Goal: Information Seeking & Learning: Learn about a topic

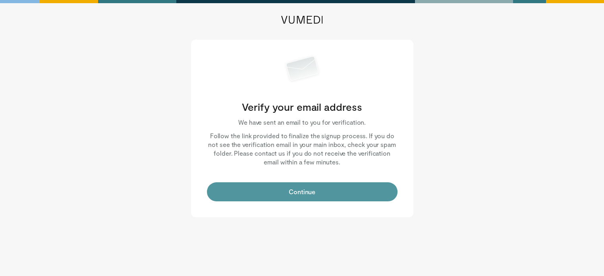
click at [314, 194] on button "Continue" at bounding box center [302, 191] width 191 height 19
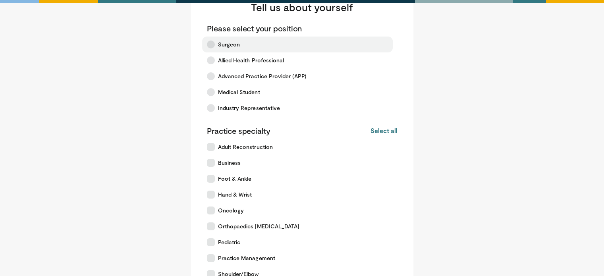
scroll to position [33, 0]
click at [299, 40] on label "Surgeon" at bounding box center [297, 45] width 191 height 16
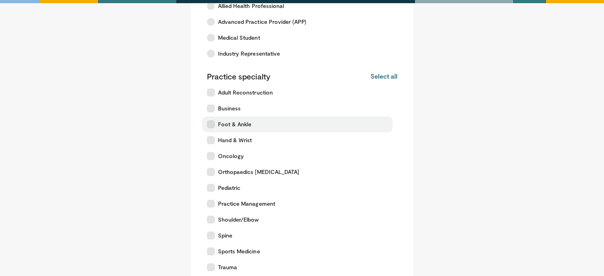
scroll to position [89, 0]
click at [390, 76] on button "Select all" at bounding box center [383, 75] width 27 height 9
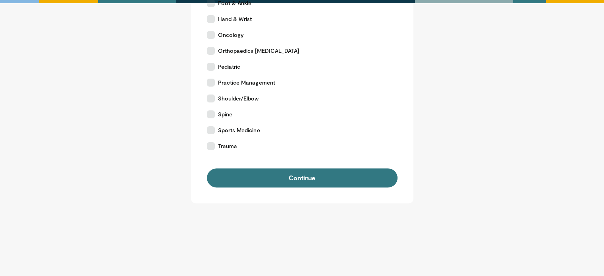
scroll to position [216, 0]
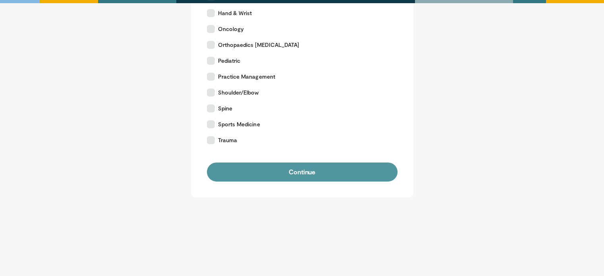
click at [303, 179] on button "Continue" at bounding box center [302, 171] width 191 height 19
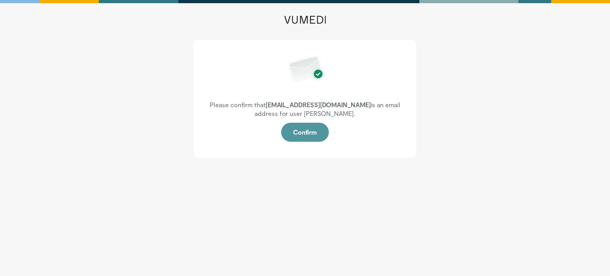
click at [306, 130] on button "Confirm" at bounding box center [305, 132] width 48 height 19
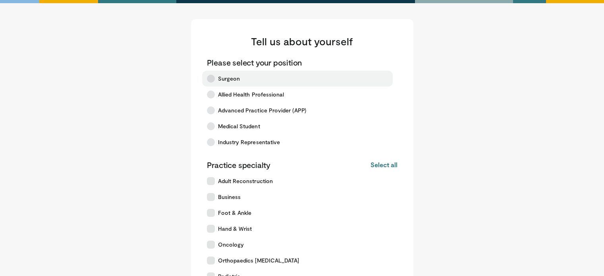
click at [267, 71] on label "Surgeon" at bounding box center [297, 79] width 191 height 16
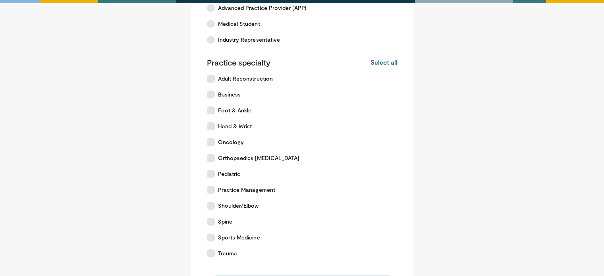
scroll to position [104, 0]
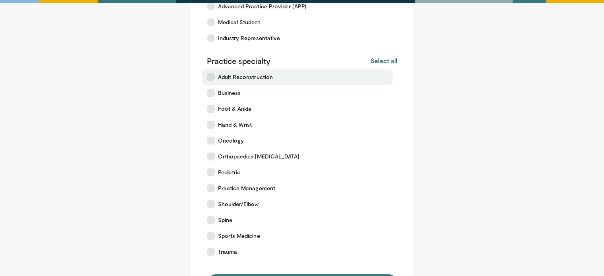
click at [270, 78] on span "Adult Reconstruction" at bounding box center [245, 77] width 55 height 8
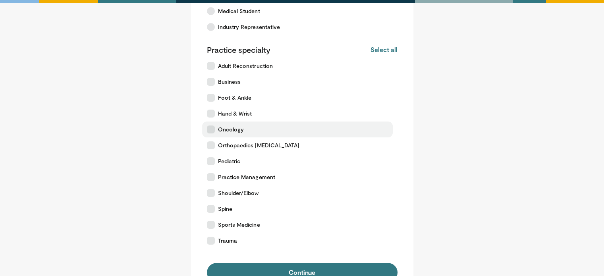
scroll to position [158, 0]
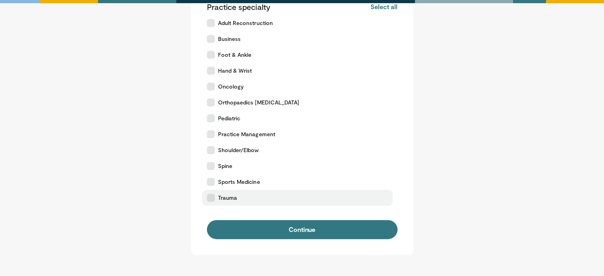
click at [229, 197] on span "Trauma" at bounding box center [227, 198] width 19 height 8
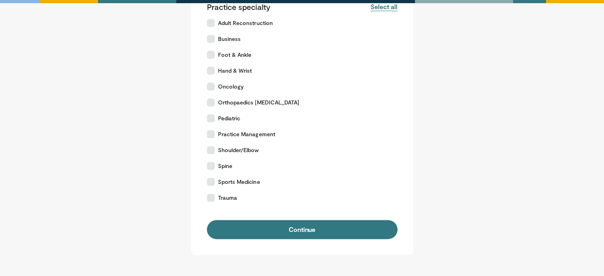
click at [388, 8] on button "Select all" at bounding box center [383, 6] width 27 height 9
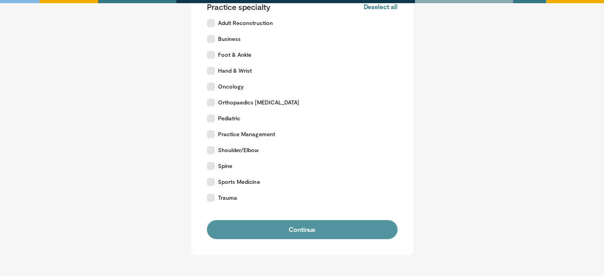
click at [260, 233] on button "Continue" at bounding box center [302, 229] width 191 height 19
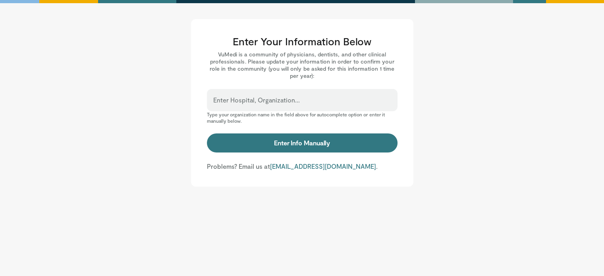
click at [289, 93] on div "Enter Hospital, Organization..." at bounding box center [302, 100] width 191 height 22
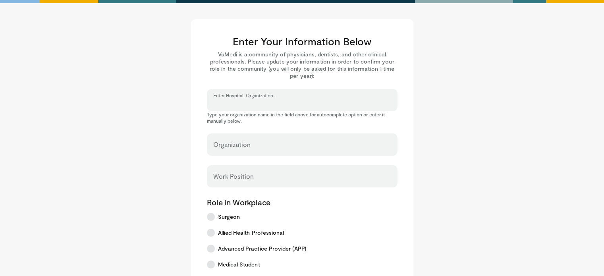
click at [278, 103] on input "Enter Hospital, Organization..." at bounding box center [302, 103] width 178 height 9
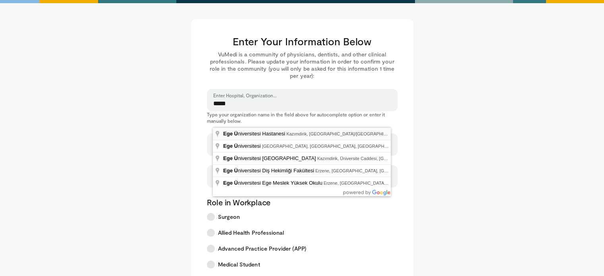
type input "**********"
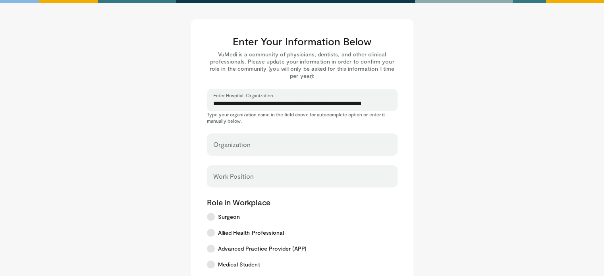
select select "**"
type input "**********"
type input "*****"
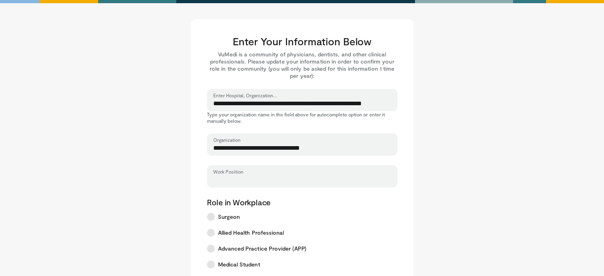
click at [269, 182] on input "Work Position" at bounding box center [302, 179] width 178 height 9
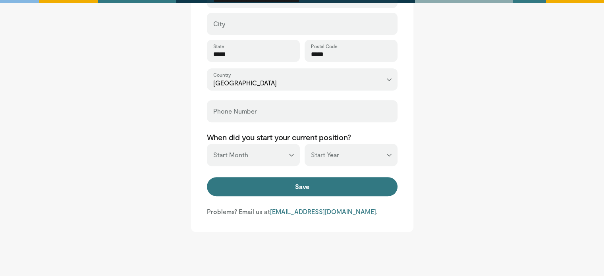
scroll to position [322, 0]
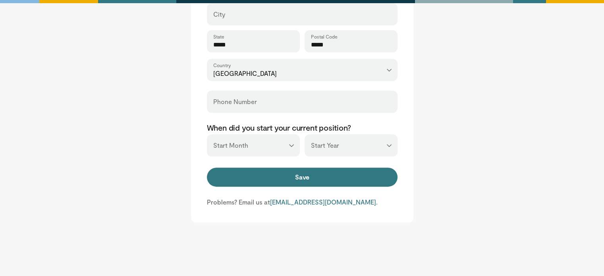
type input "********"
click at [264, 145] on select "*** ******* ******** ***** ***** *** **** **** ****** ********* ******* *******…" at bounding box center [253, 145] width 93 height 22
select select "*"
click at [207, 134] on select "*** ******* ******** ***** ***** *** **** **** ****** ********* ******* *******…" at bounding box center [253, 145] width 93 height 22
click at [272, 33] on div "***** State" at bounding box center [253, 41] width 93 height 22
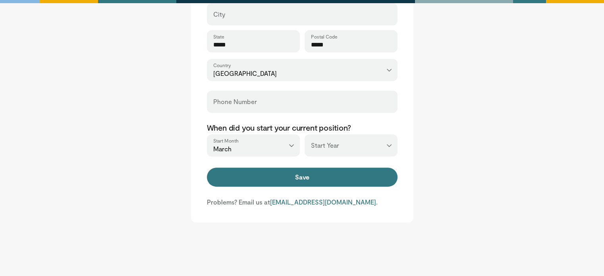
click at [361, 147] on select "*** **** **** **** **** **** **** **** **** **** **** **** **** **** **** **** …" at bounding box center [350, 145] width 93 height 22
select select "****"
click at [304, 134] on select "*** **** **** **** **** **** **** **** **** **** **** **** **** **** **** **** …" at bounding box center [350, 145] width 93 height 22
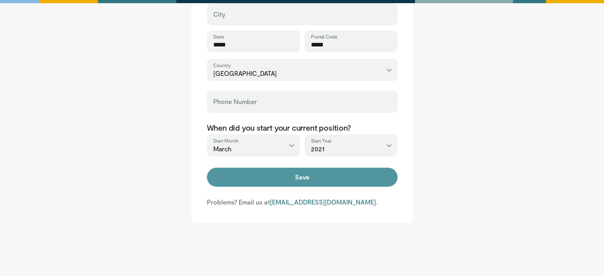
click at [254, 183] on button "Save" at bounding box center [302, 177] width 191 height 19
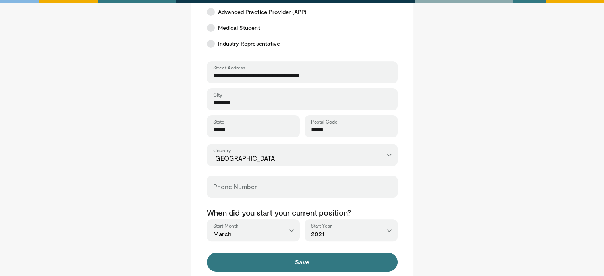
scroll to position [346, 0]
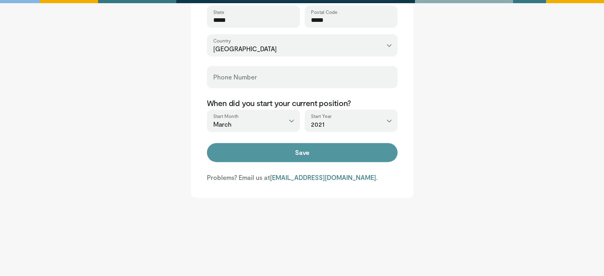
type input "*******"
click at [283, 149] on button "Save" at bounding box center [302, 152] width 191 height 19
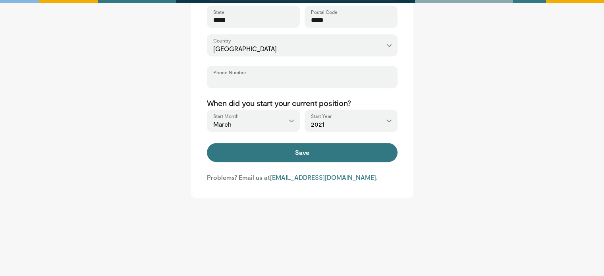
click at [240, 80] on input "Phone Number" at bounding box center [302, 80] width 178 height 9
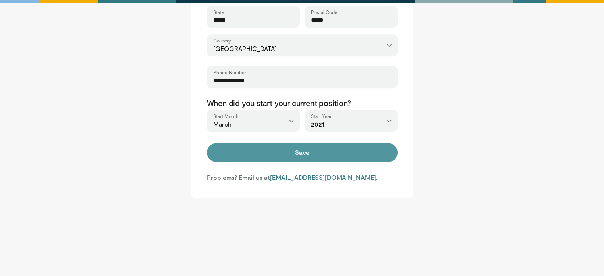
type input "**********"
click at [293, 155] on button "Save" at bounding box center [302, 152] width 191 height 19
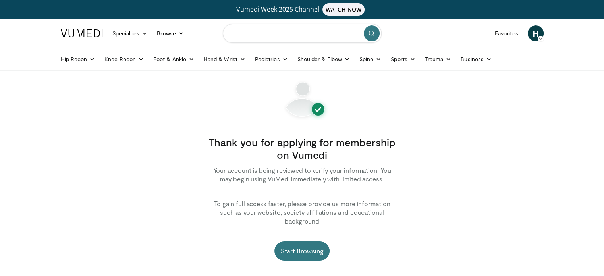
click at [270, 40] on input "Search topics, interventions" at bounding box center [302, 33] width 159 height 19
type input "**********"
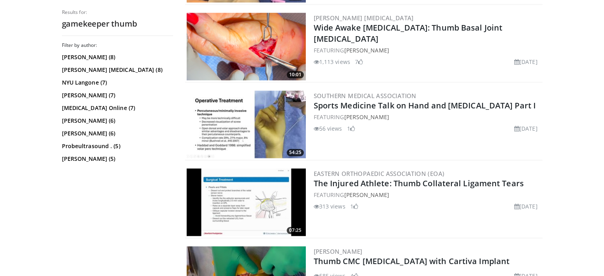
scroll to position [979, 0]
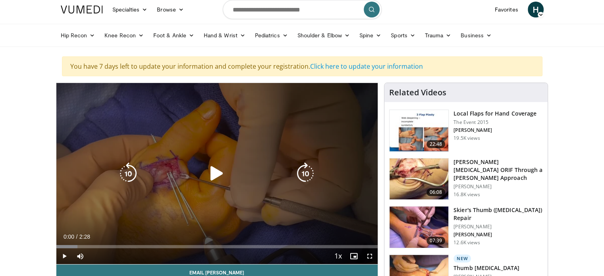
scroll to position [25, 0]
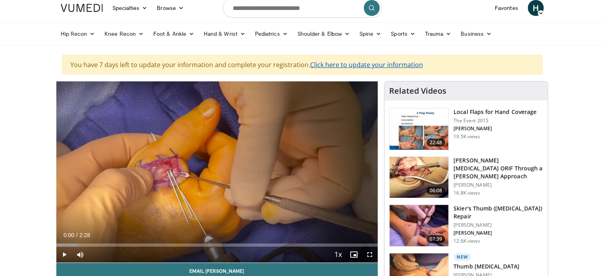
click at [365, 64] on link "Click here to update your information" at bounding box center [366, 64] width 113 height 9
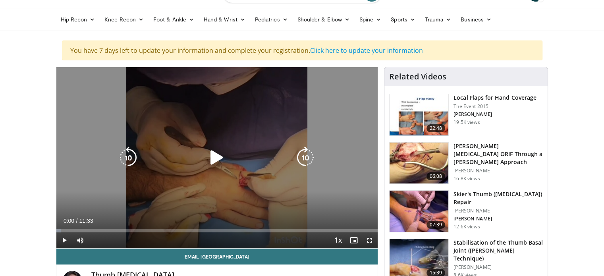
scroll to position [56, 0]
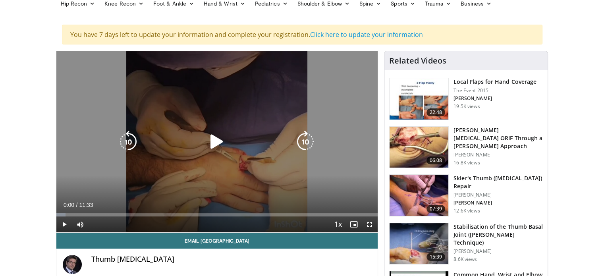
click at [215, 141] on icon "Video Player" at bounding box center [217, 142] width 22 height 22
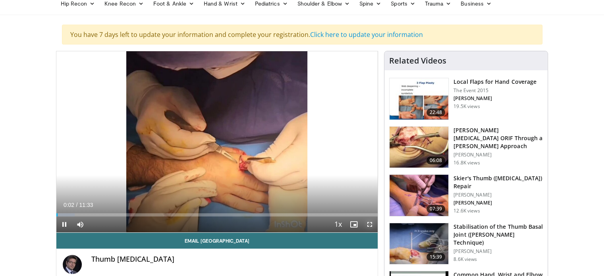
click at [370, 228] on span "Video Player" at bounding box center [370, 224] width 16 height 16
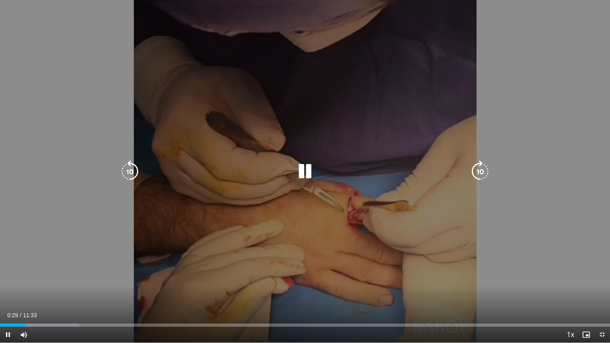
click at [480, 173] on icon "Video Player" at bounding box center [480, 171] width 22 height 22
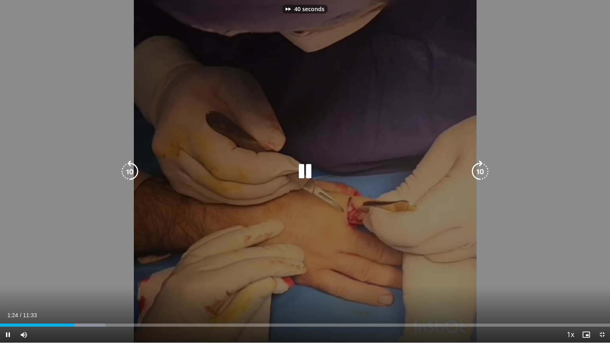
click at [480, 173] on icon "Video Player" at bounding box center [480, 171] width 22 height 22
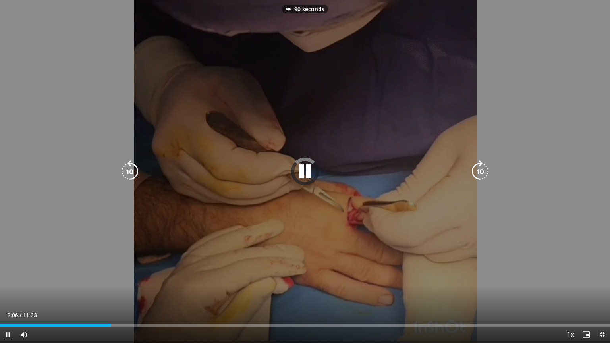
click at [480, 173] on icon "Video Player" at bounding box center [480, 171] width 22 height 22
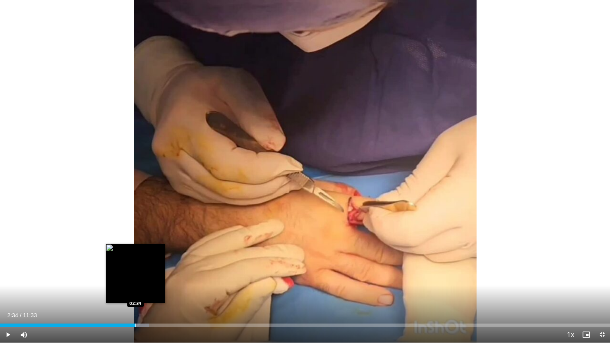
click at [135, 276] on div "Loaded : 24.51% 02:34 02:34" at bounding box center [305, 323] width 610 height 8
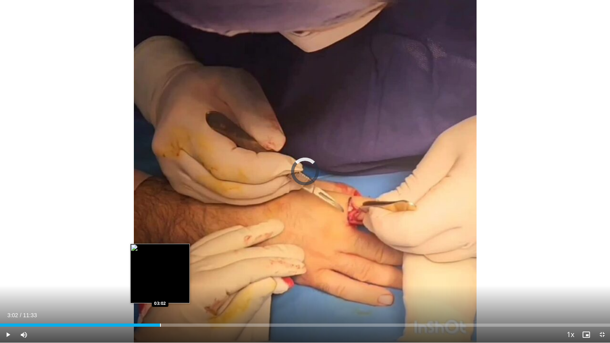
click at [160, 276] on div "Progress Bar" at bounding box center [160, 325] width 1 height 3
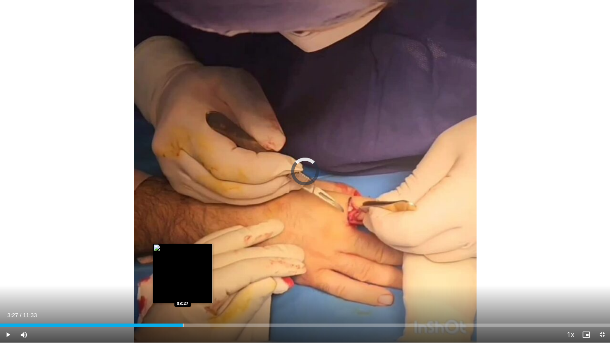
click at [183, 276] on div "Loaded : 28.83% 03:27 03:27" at bounding box center [305, 323] width 610 height 8
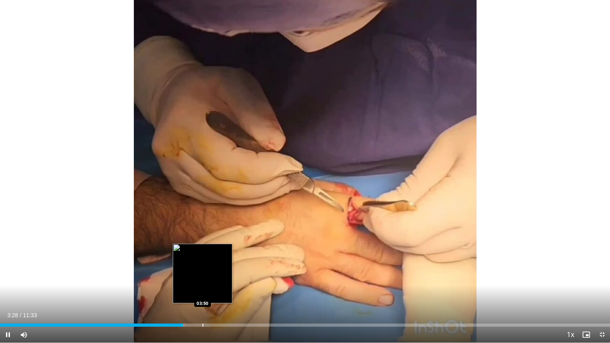
click at [203, 276] on div "Loaded : 30.27% 03:28 03:50" at bounding box center [305, 325] width 610 height 3
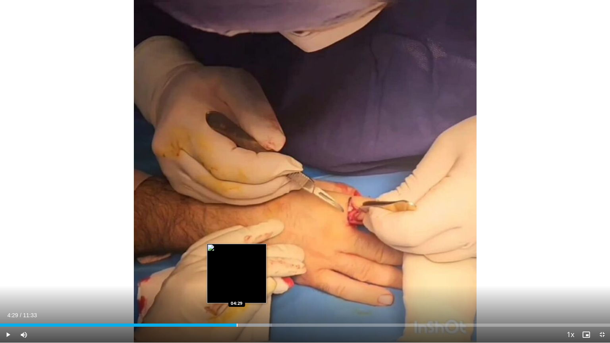
click at [237, 276] on div "Progress Bar" at bounding box center [237, 325] width 1 height 3
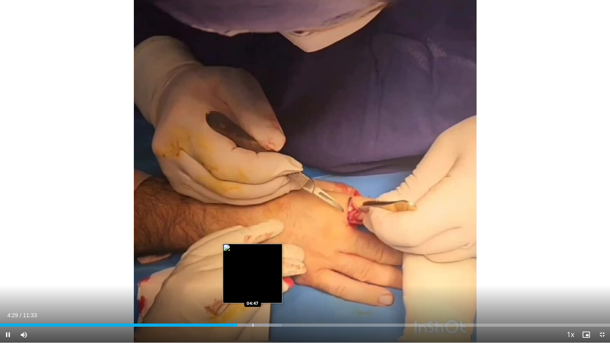
click at [252, 276] on div "Progress Bar" at bounding box center [252, 325] width 1 height 3
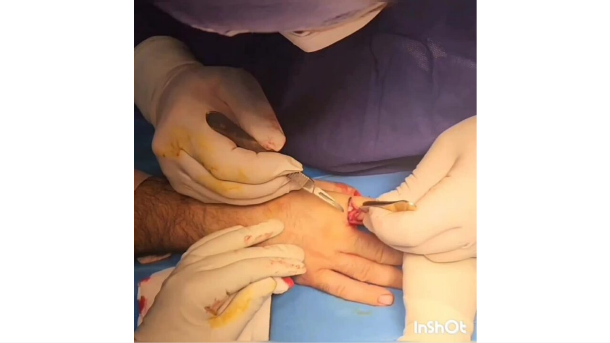
click at [280, 276] on div "100 seconds Tap to unmute" at bounding box center [305, 171] width 610 height 343
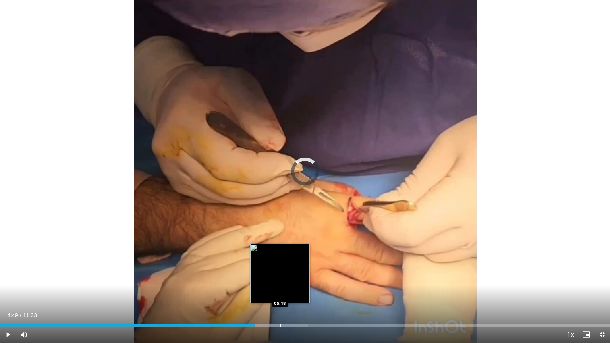
click at [280, 276] on div "Progress Bar" at bounding box center [280, 325] width 1 height 3
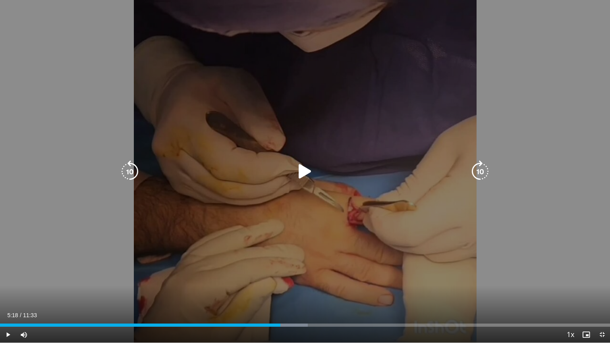
click at [353, 223] on div "100 seconds Tap to unmute" at bounding box center [305, 171] width 610 height 343
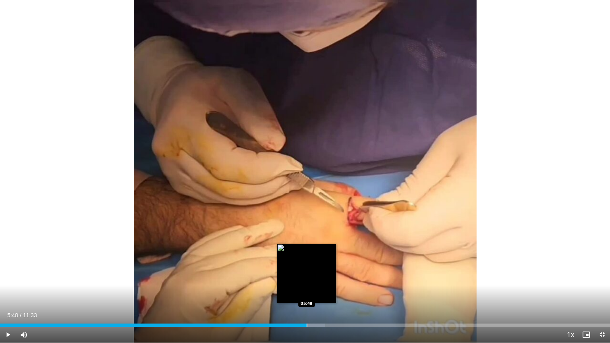
click at [306, 276] on div "Progress Bar" at bounding box center [306, 325] width 1 height 3
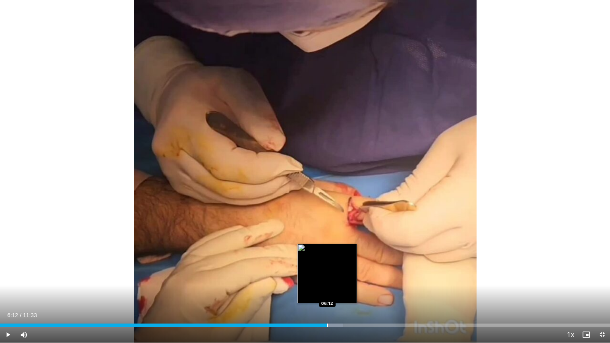
click at [327, 276] on div "Progress Bar" at bounding box center [327, 325] width 1 height 3
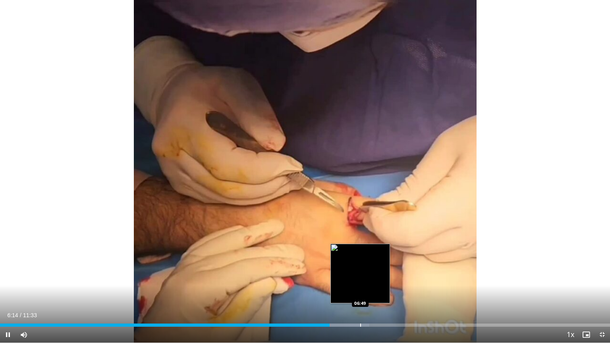
click at [360, 276] on div "Progress Bar" at bounding box center [360, 325] width 1 height 3
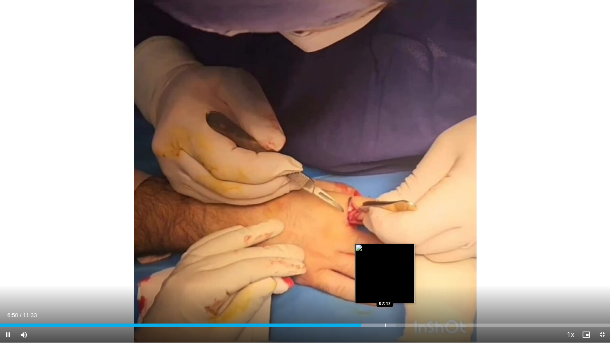
click at [384, 276] on div "Progress Bar" at bounding box center [366, 325] width 60 height 3
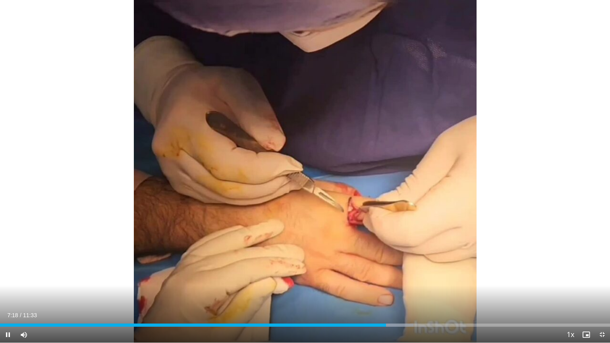
click at [408, 276] on div "Current Time 7:18 / Duration 11:33 Pause Skip Backward Skip Forward Mute 3% Loa…" at bounding box center [305, 335] width 610 height 16
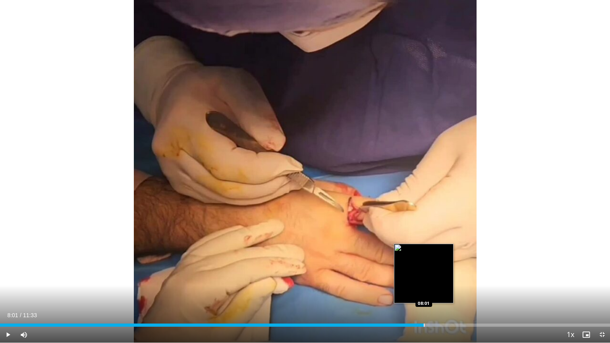
click at [424, 276] on div "Progress Bar" at bounding box center [424, 325] width 1 height 3
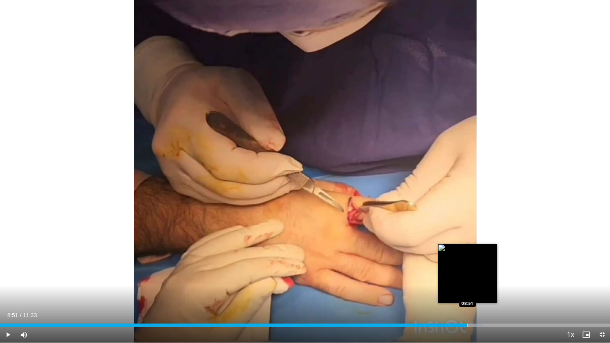
click at [467, 276] on div "Progress Bar" at bounding box center [467, 325] width 1 height 3
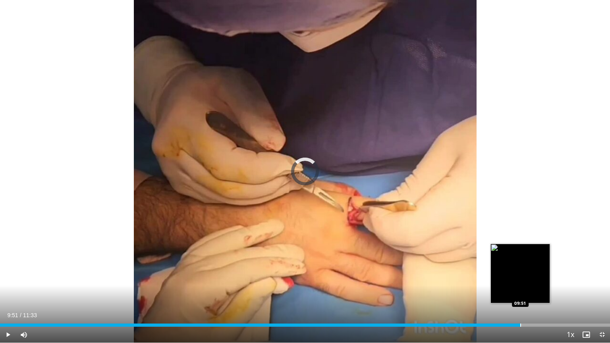
click at [520, 276] on div "Progress Bar" at bounding box center [520, 325] width 1 height 3
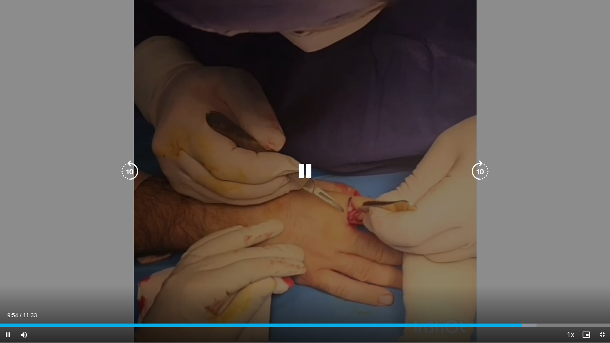
click at [305, 170] on icon "Video Player" at bounding box center [305, 171] width 22 height 22
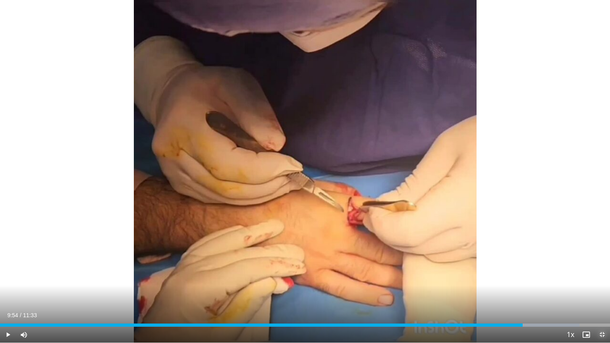
click at [602, 276] on span "Video Player" at bounding box center [602, 335] width 16 height 16
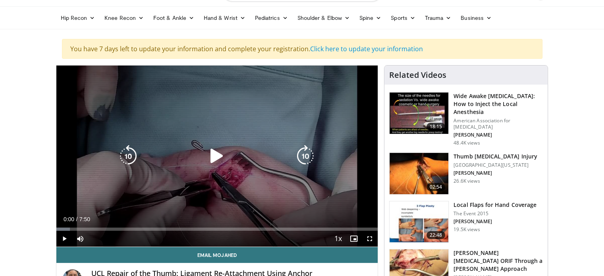
scroll to position [84, 0]
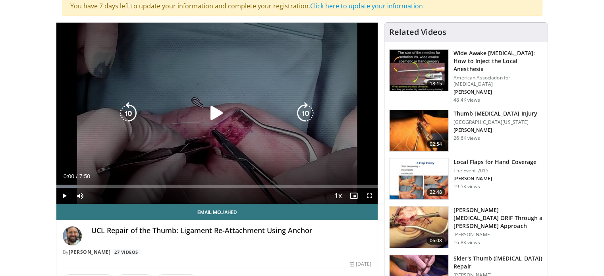
click at [213, 120] on icon "Video Player" at bounding box center [217, 113] width 22 height 22
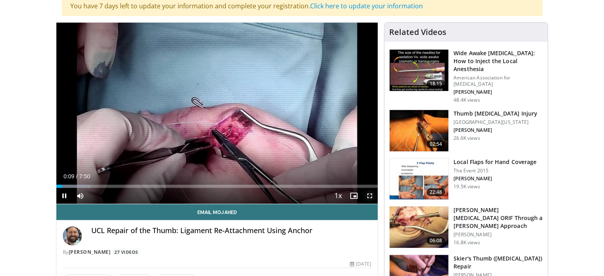
click at [368, 197] on span "Video Player" at bounding box center [370, 196] width 16 height 16
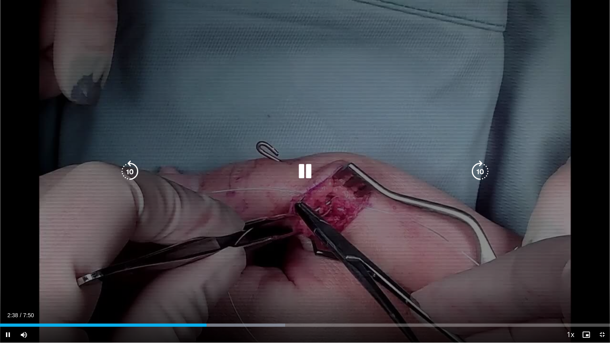
click at [306, 170] on icon "Video Player" at bounding box center [305, 171] width 22 height 22
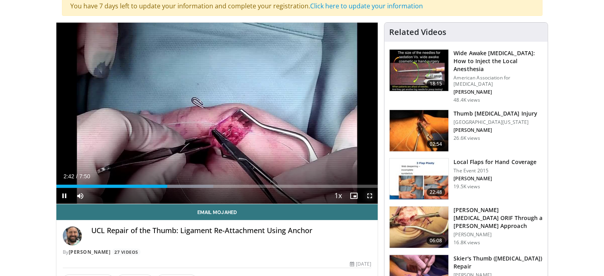
click at [371, 195] on span "Video Player" at bounding box center [370, 196] width 16 height 16
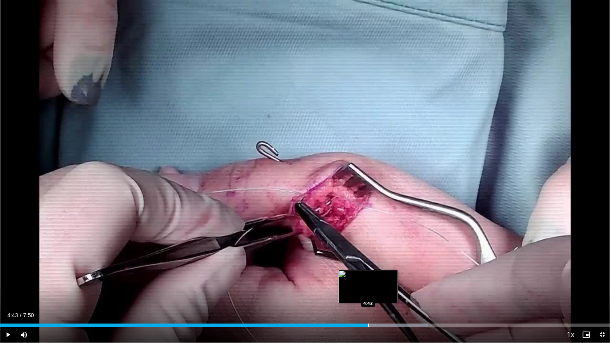
click at [368, 276] on div "Progress Bar" at bounding box center [368, 325] width 1 height 3
click at [391, 276] on div "Progress Bar" at bounding box center [391, 325] width 1 height 3
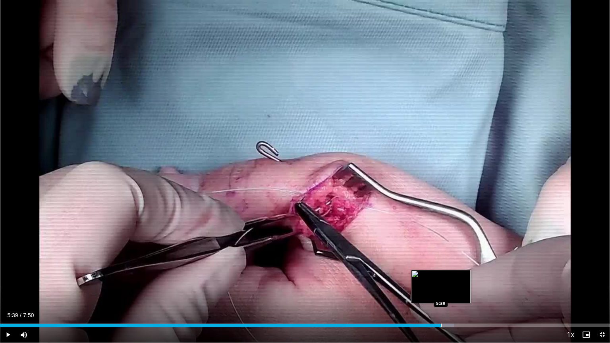
click at [440, 276] on div "Loaded : 74.46% 5:39 5:39" at bounding box center [305, 323] width 610 height 8
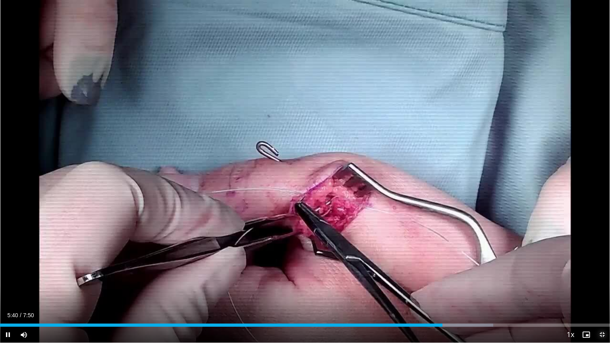
click at [603, 276] on span "Video Player" at bounding box center [602, 335] width 16 height 16
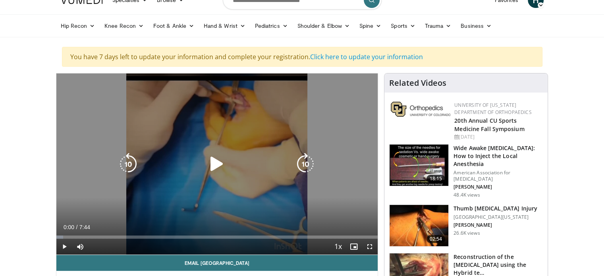
scroll to position [34, 0]
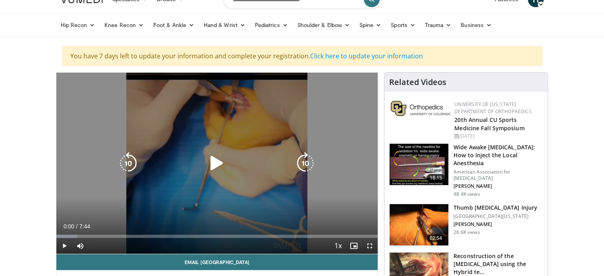
click at [217, 160] on icon "Video Player" at bounding box center [217, 163] width 22 height 22
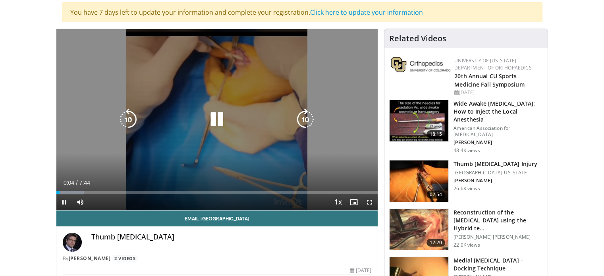
scroll to position [79, 0]
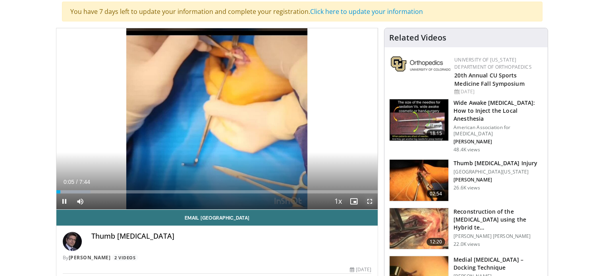
click at [370, 201] on span "Video Player" at bounding box center [370, 201] width 16 height 16
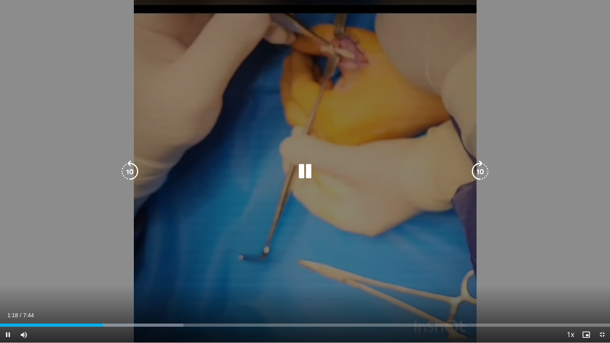
click at [310, 170] on icon "Video Player" at bounding box center [305, 171] width 22 height 22
click at [482, 171] on icon "Video Player" at bounding box center [480, 171] width 22 height 22
click at [478, 171] on icon "Video Player" at bounding box center [480, 171] width 22 height 22
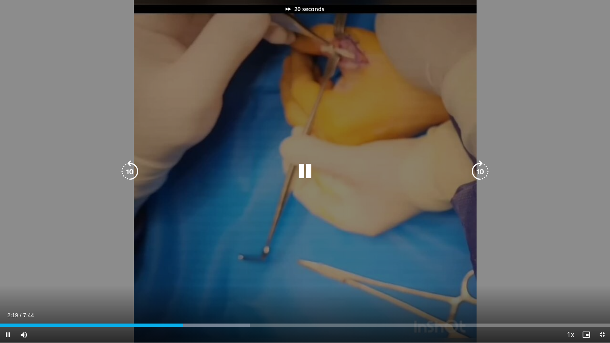
click at [478, 171] on icon "Video Player" at bounding box center [480, 171] width 22 height 22
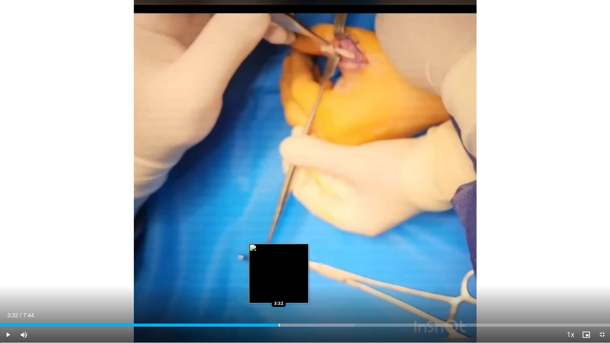
click at [279, 276] on div "Progress Bar" at bounding box center [279, 325] width 1 height 3
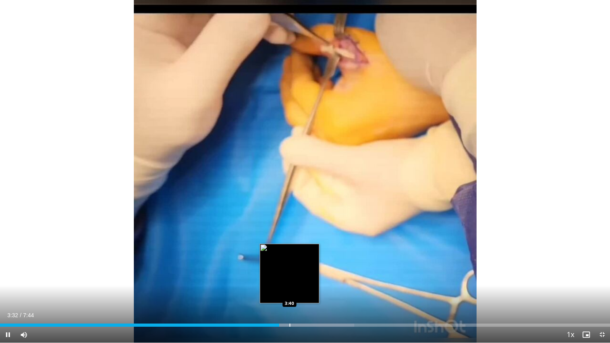
click at [289, 276] on div "Progress Bar" at bounding box center [289, 325] width 1 height 3
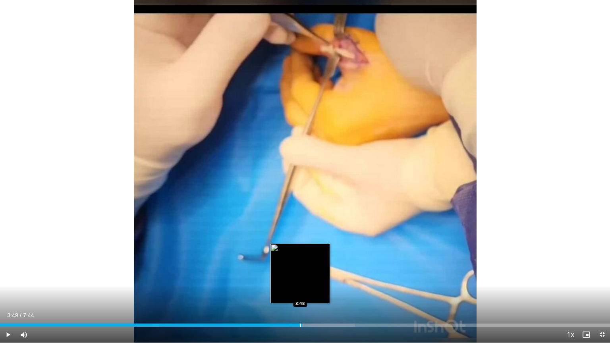
click at [302, 276] on div "Loaded : 58.19% 3:49 3:48" at bounding box center [305, 325] width 610 height 3
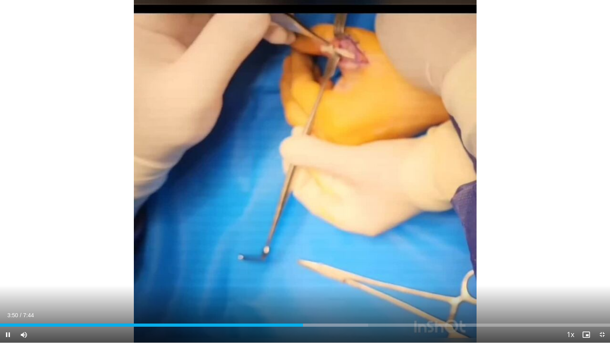
click at [315, 276] on div "Current Time 3:50 / Duration 7:44 Pause Skip Backward Skip Forward Mute Loaded …" at bounding box center [305, 335] width 610 height 16
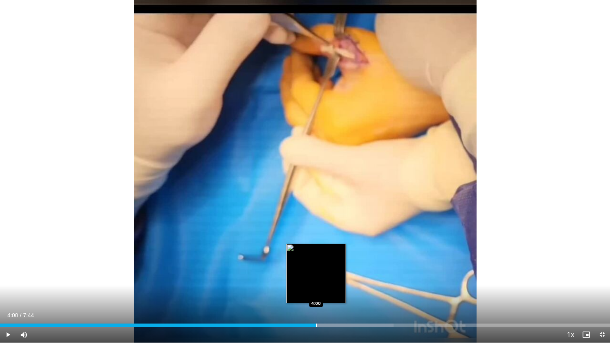
click at [316, 276] on div "Loaded : 64.54% 4:00 4:00" at bounding box center [305, 325] width 610 height 3
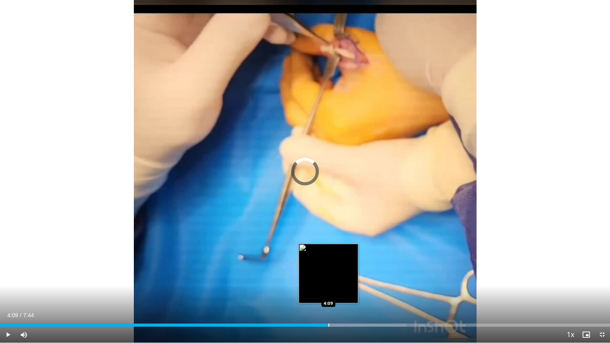
click at [328, 276] on div "Progress Bar" at bounding box center [328, 325] width 1 height 3
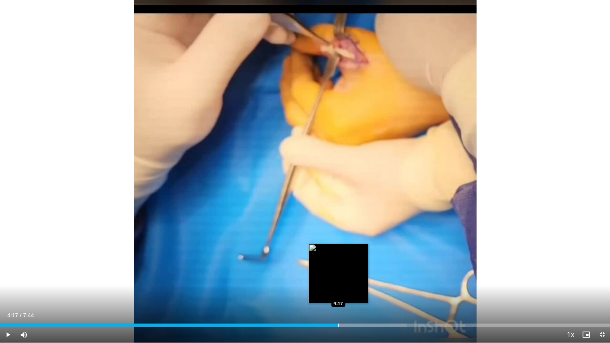
click at [338, 276] on div "Progress Bar" at bounding box center [338, 325] width 1 height 3
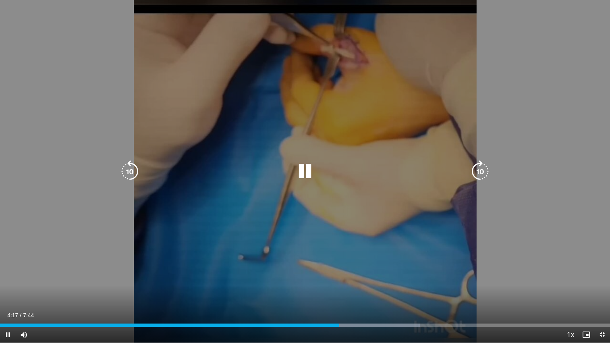
click at [346, 276] on div "Loaded : 68.84% 4:17 4:17" at bounding box center [305, 325] width 610 height 3
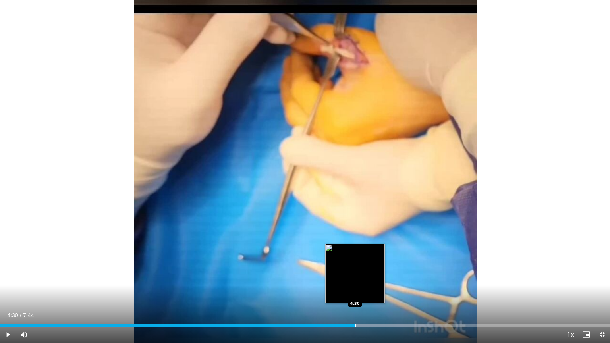
click at [356, 276] on div "Progress Bar" at bounding box center [375, 325] width 115 height 3
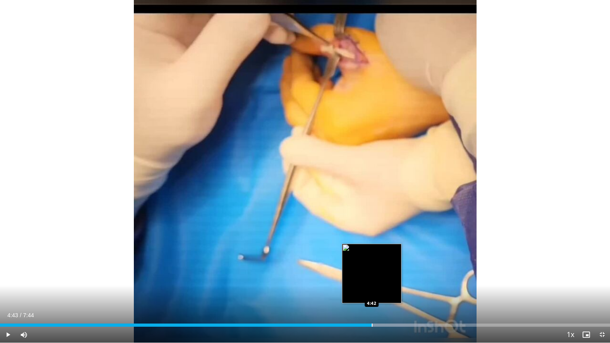
click at [372, 276] on div "Progress Bar" at bounding box center [372, 325] width 1 height 3
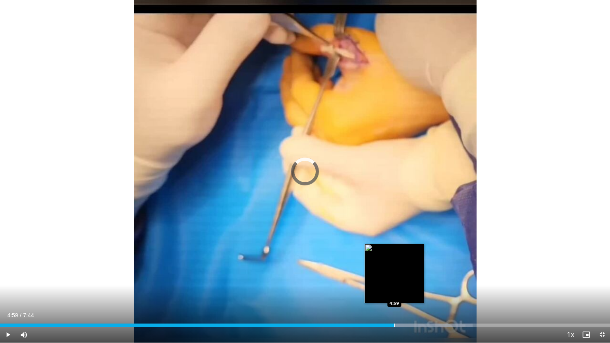
click at [394, 276] on div "Progress Bar" at bounding box center [394, 325] width 1 height 3
click at [406, 276] on div "Progress Bar" at bounding box center [406, 325] width 1 height 3
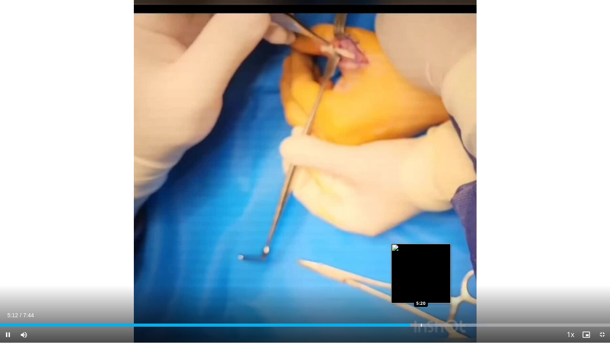
click at [420, 276] on div "Loaded : 79.74% 5:12 5:20" at bounding box center [305, 325] width 610 height 3
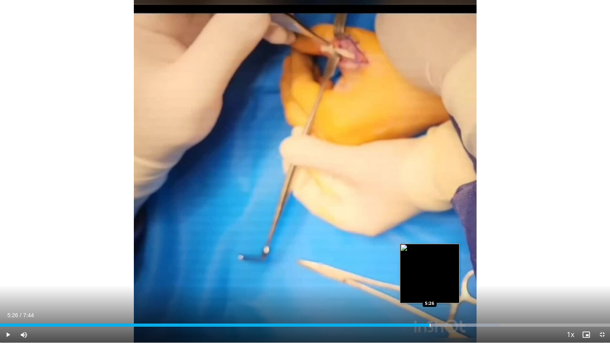
click at [430, 276] on div "Progress Bar" at bounding box center [430, 325] width 1 height 3
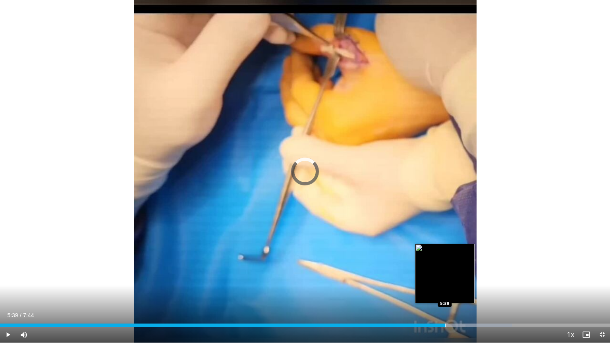
click at [446, 276] on div "Loaded : 83.91% 5:39 5:38" at bounding box center [305, 323] width 610 height 8
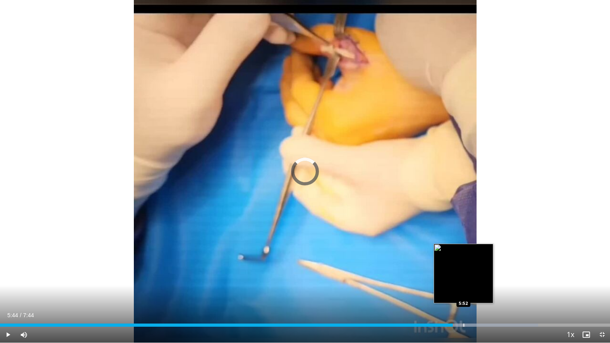
click at [463, 276] on div "Progress Bar" at bounding box center [463, 325] width 1 height 3
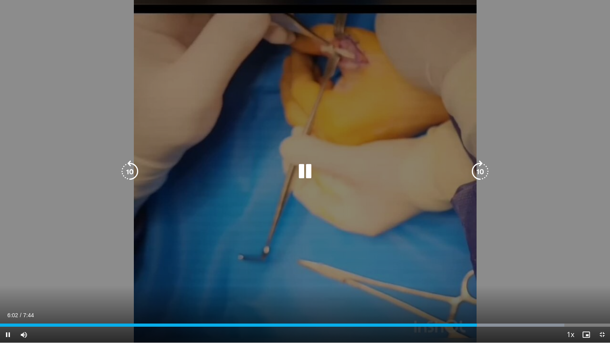
click at [135, 170] on icon "Video Player" at bounding box center [130, 171] width 22 height 22
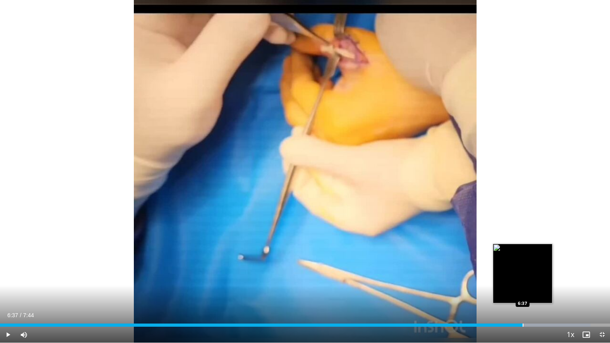
click at [522, 276] on div "Progress Bar" at bounding box center [522, 325] width 1 height 3
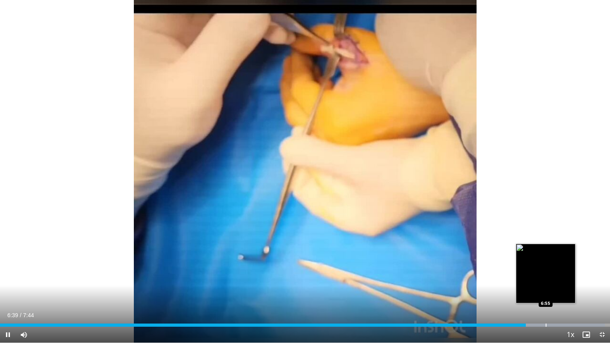
click at [545, 276] on div "Progress Bar" at bounding box center [545, 325] width 1 height 3
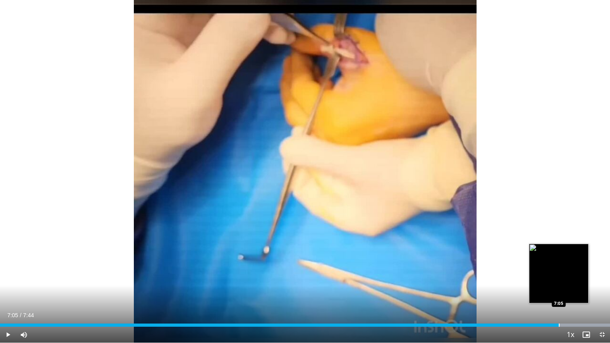
click at [559, 276] on div "Progress Bar" at bounding box center [559, 325] width 1 height 3
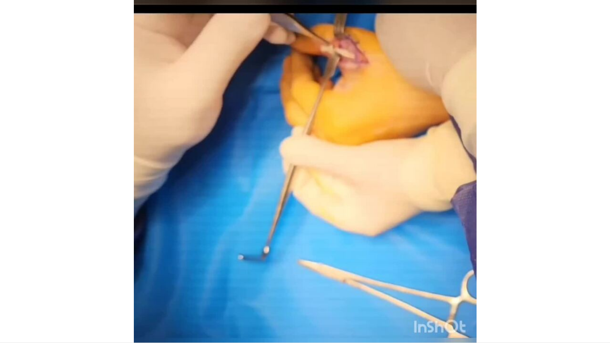
click at [603, 276] on div "20 seconds Tap to unmute" at bounding box center [305, 171] width 610 height 343
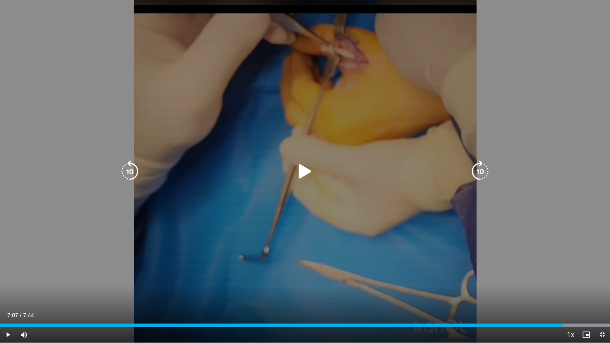
click at [492, 192] on div "20 seconds Tap to unmute" at bounding box center [305, 171] width 610 height 343
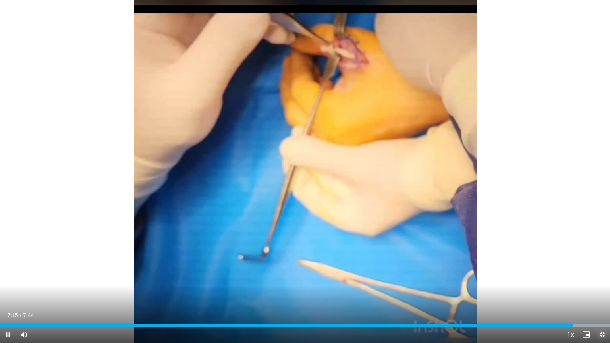
click at [598, 276] on span "Video Player" at bounding box center [602, 335] width 16 height 16
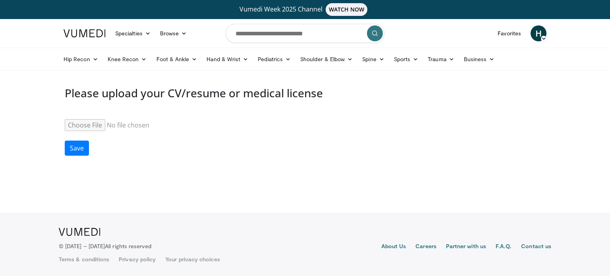
click at [240, 93] on h3 "Please upload your CV/resume or medical license" at bounding box center [305, 93] width 480 height 13
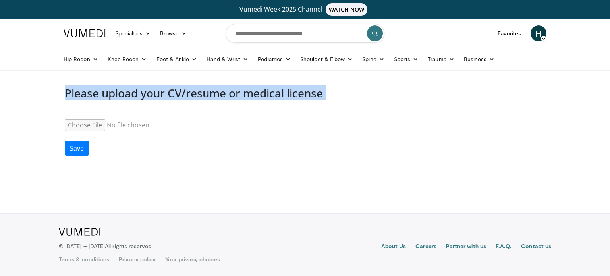
click at [240, 93] on h3 "Please upload your CV/resume or medical license" at bounding box center [305, 93] width 480 height 13
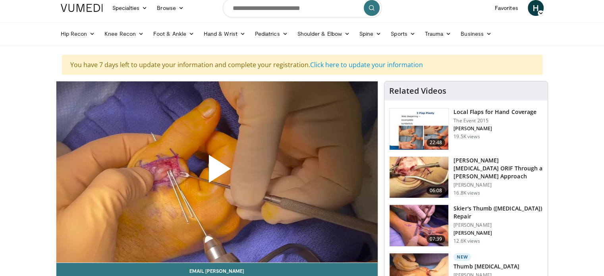
click at [217, 172] on span "Video Player" at bounding box center [217, 172] width 0 height 0
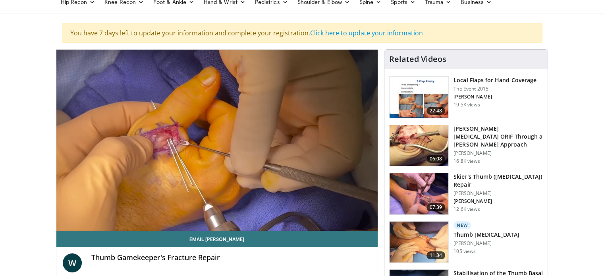
scroll to position [62, 0]
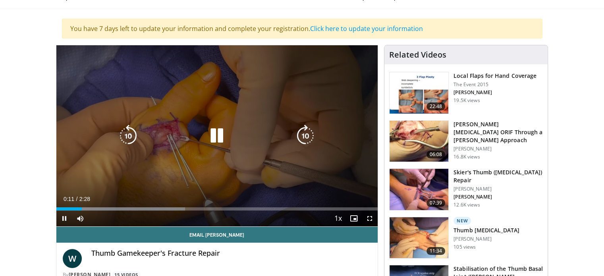
click at [224, 139] on icon "Video Player" at bounding box center [217, 136] width 22 height 22
click at [159, 148] on div "10 seconds Tap to unmute" at bounding box center [217, 135] width 322 height 181
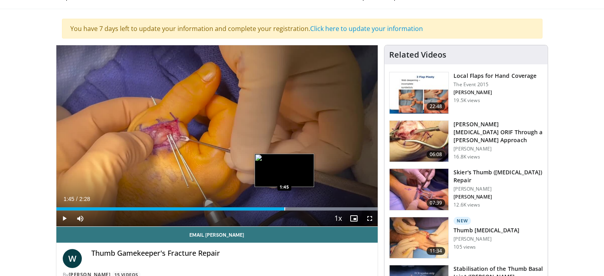
click at [284, 206] on div "Loaded : 100.00% 1:38 1:45" at bounding box center [217, 207] width 322 height 8
click at [297, 208] on div "Progress Bar" at bounding box center [297, 208] width 1 height 3
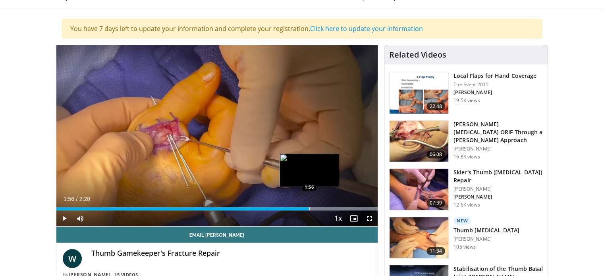
click at [309, 209] on div "Progress Bar" at bounding box center [309, 208] width 1 height 3
click at [322, 210] on div "Current Time 1:57 / Duration 2:28 Pause Skip Backward Skip Forward Mute Loaded …" at bounding box center [217, 218] width 322 height 16
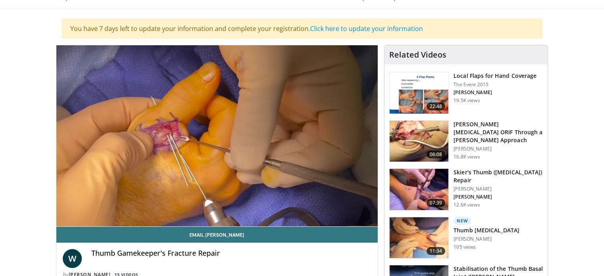
click at [349, 208] on video-js "**********" at bounding box center [217, 135] width 322 height 181
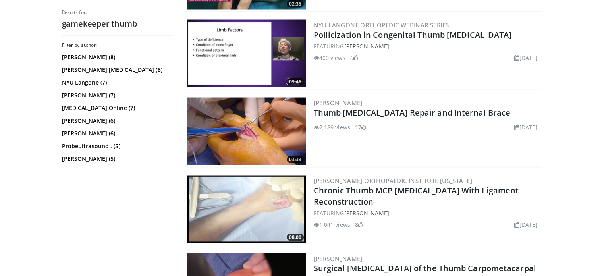
scroll to position [1516, 0]
click at [239, 133] on img at bounding box center [246, 130] width 119 height 67
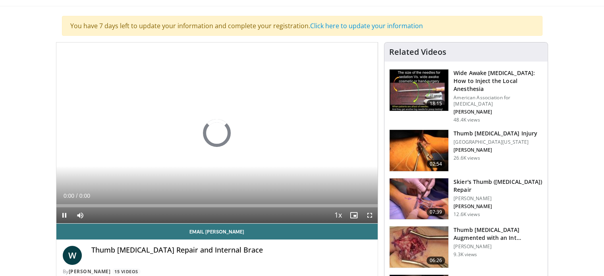
scroll to position [48, 0]
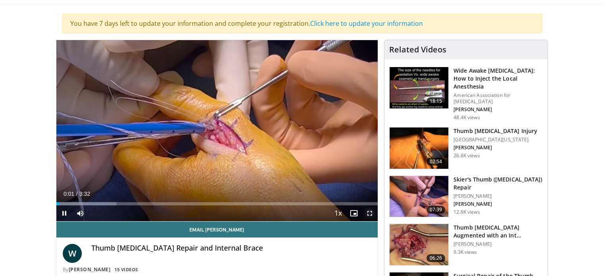
click at [370, 213] on span "Video Player" at bounding box center [370, 213] width 16 height 16
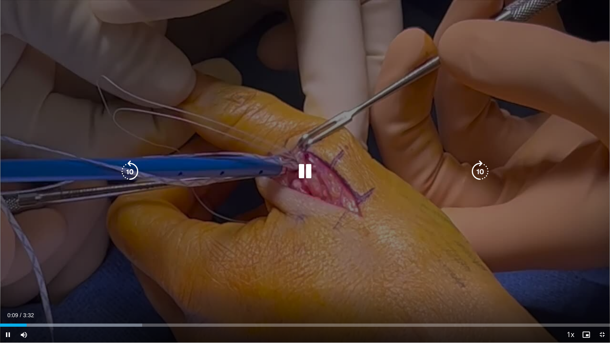
click at [477, 172] on icon "Video Player" at bounding box center [480, 171] width 22 height 22
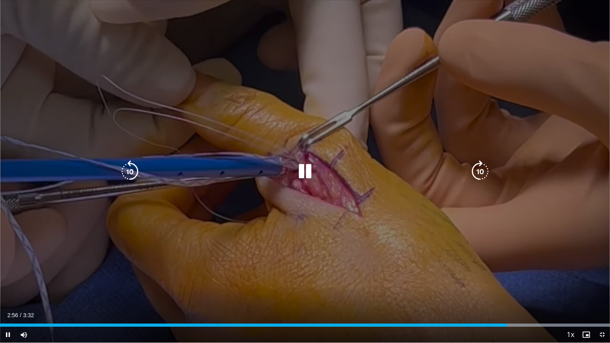
click at [300, 171] on icon "Video Player" at bounding box center [305, 171] width 22 height 22
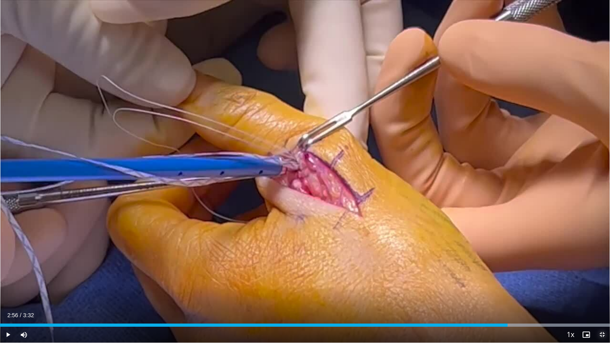
click at [600, 276] on span "Video Player" at bounding box center [602, 335] width 16 height 16
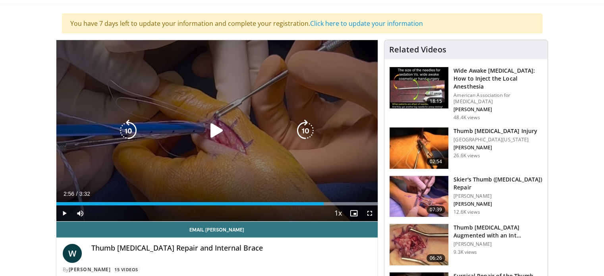
click at [286, 133] on div "Video Player" at bounding box center [216, 131] width 193 height 16
click at [225, 132] on icon "Video Player" at bounding box center [217, 130] width 22 height 22
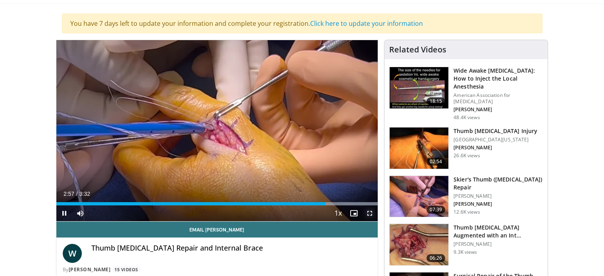
click at [372, 215] on span "Video Player" at bounding box center [370, 213] width 16 height 16
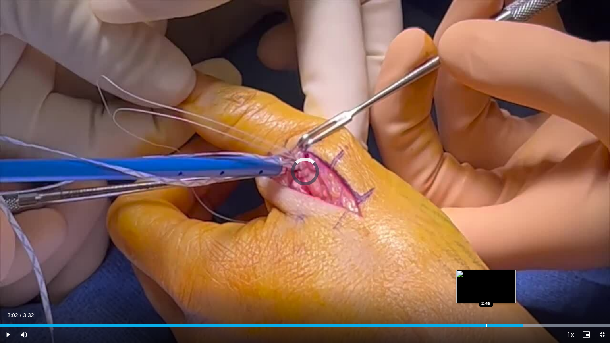
click at [486, 276] on div "Loaded : 100.00% 2:49 2:49" at bounding box center [305, 323] width 610 height 8
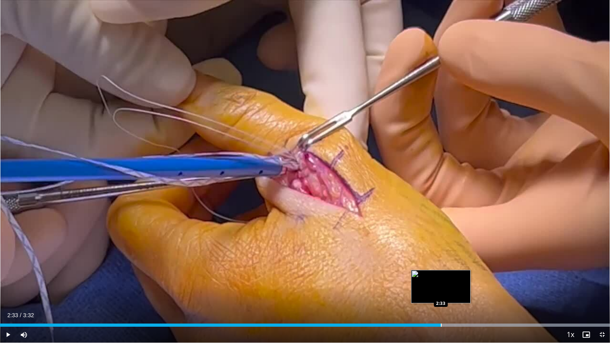
click at [440, 276] on div "Loaded : 100.00% 2:33 2:33" at bounding box center [305, 323] width 610 height 8
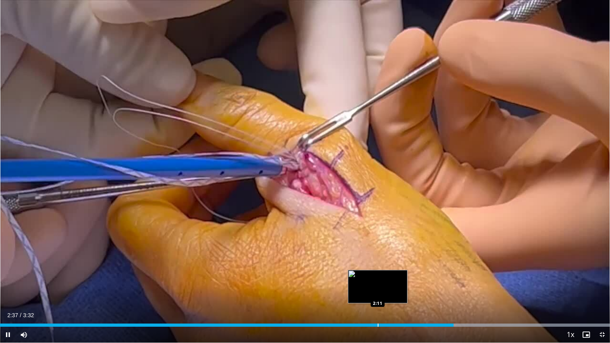
click at [377, 276] on div "Loaded : 100.00% 2:38 2:11" at bounding box center [305, 323] width 610 height 8
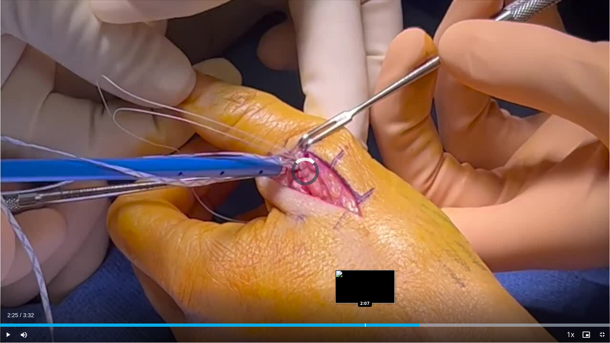
click at [365, 276] on div "Progress Bar" at bounding box center [365, 325] width 1 height 3
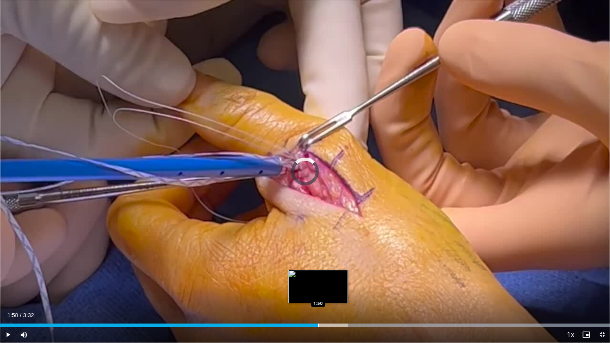
click at [318, 276] on div "Loaded : 100.00% 1:50 1:50" at bounding box center [305, 323] width 610 height 8
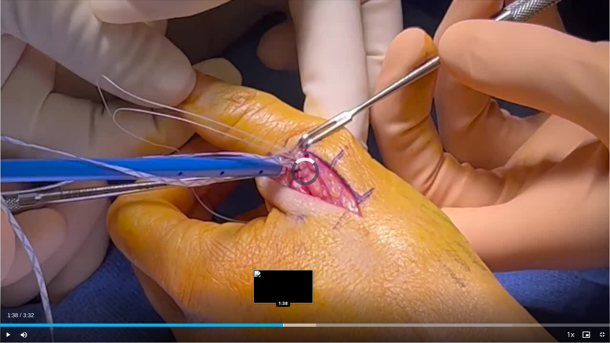
click at [283, 276] on div "Progress Bar" at bounding box center [283, 325] width 1 height 3
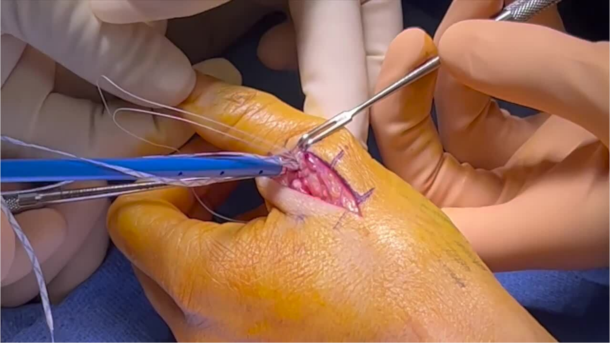
click at [317, 276] on video-js "**********" at bounding box center [305, 171] width 610 height 343
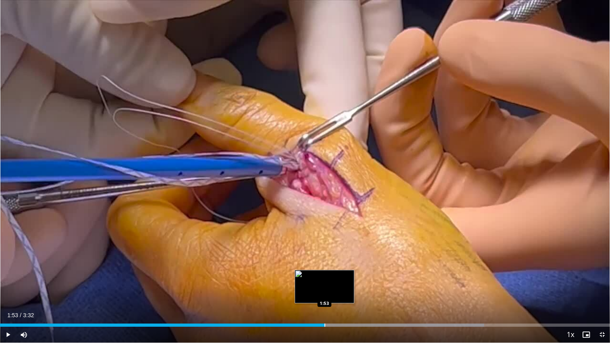
click at [324, 276] on div "Progress Bar" at bounding box center [324, 325] width 1 height 3
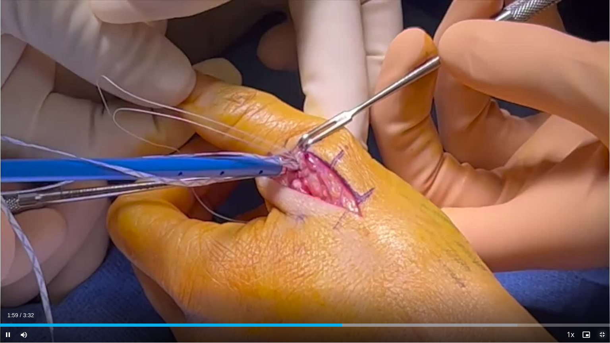
click at [598, 276] on span "Video Player" at bounding box center [602, 335] width 16 height 16
